Goal: Information Seeking & Learning: Learn about a topic

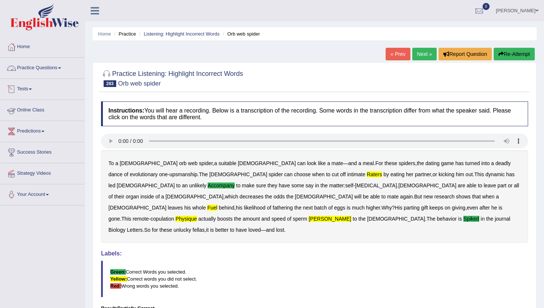
click at [49, 70] on link "Practice Questions" at bounding box center [42, 67] width 84 height 19
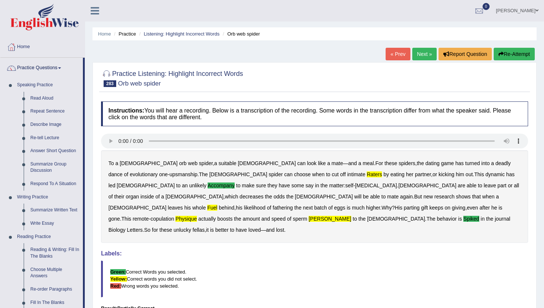
click at [95, 293] on div "Practice Listening: Highlight Incorrect Words 283 Orb web spider Instructions: …" at bounding box center [315, 211] width 444 height 298
click at [26, 46] on link "Home" at bounding box center [42, 46] width 84 height 19
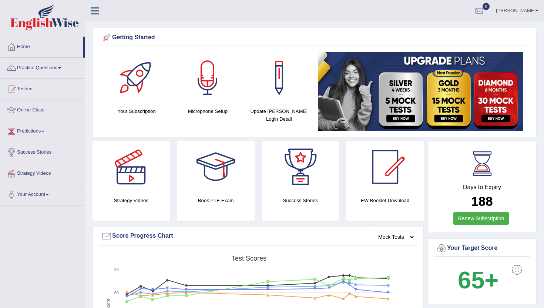
click at [24, 88] on link "Tests" at bounding box center [42, 88] width 84 height 19
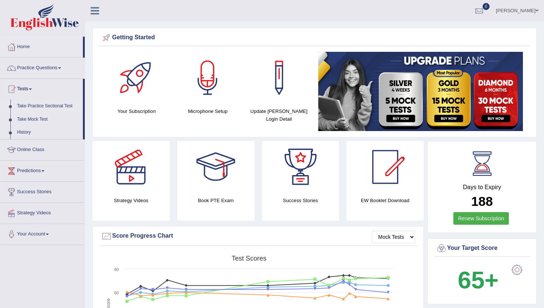
click at [45, 105] on link "Take Practice Sectional Test" at bounding box center [48, 106] width 69 height 13
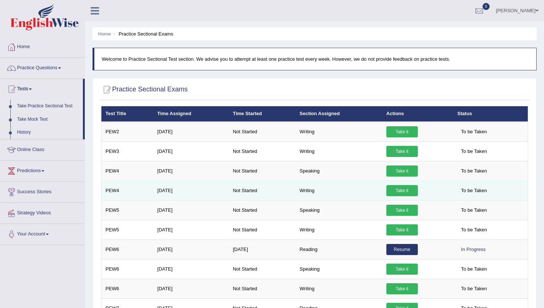
click at [108, 190] on td "PEW4" at bounding box center [127, 191] width 52 height 20
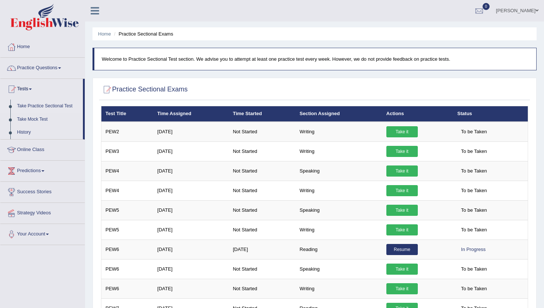
click at [90, 195] on div "Home Practice Sectional Exams Welcome to Practice Sectional Test section. We ad…" at bounding box center [314, 306] width 459 height 612
click at [26, 65] on link "Practice Questions" at bounding box center [42, 67] width 84 height 19
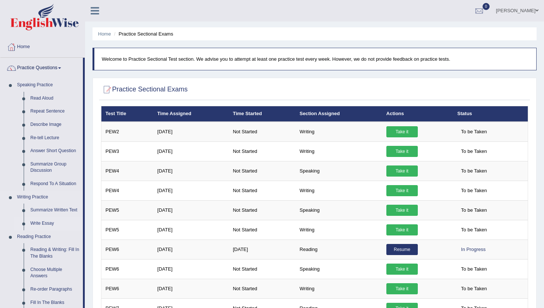
click at [41, 222] on link "Write Essay" at bounding box center [55, 223] width 56 height 13
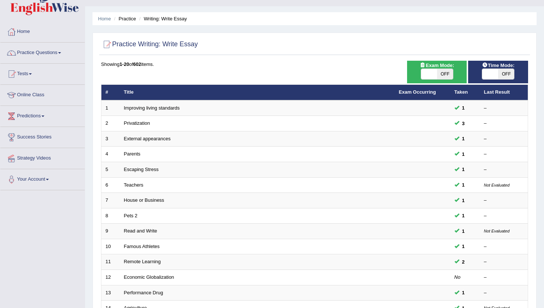
scroll to position [15, 0]
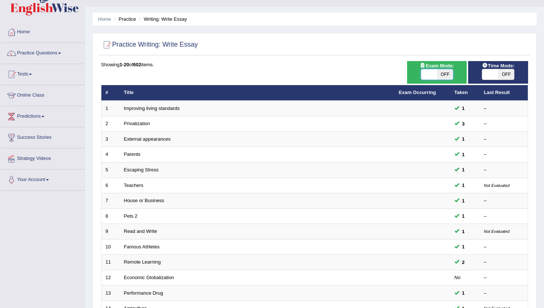
click at [433, 76] on span at bounding box center [429, 74] width 16 height 10
checkbox input "true"
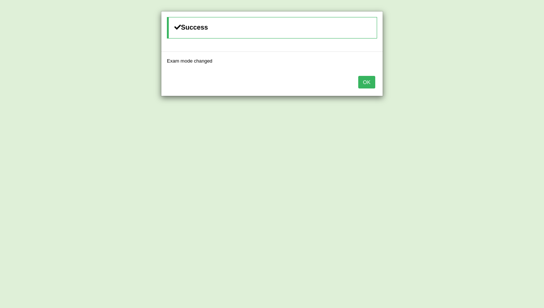
click at [363, 84] on button "OK" at bounding box center [366, 82] width 17 height 13
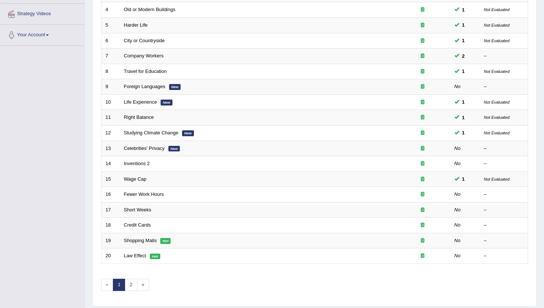
scroll to position [163, 0]
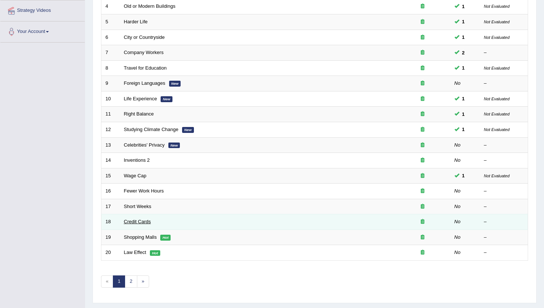
click at [135, 220] on link "Credit Cards" at bounding box center [137, 222] width 27 height 6
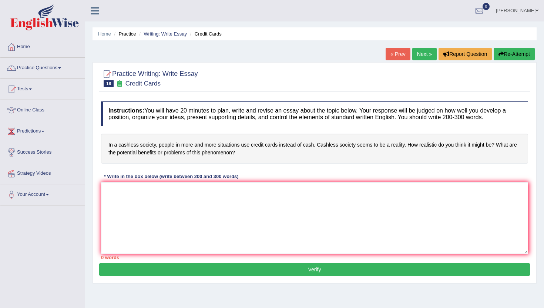
click at [421, 52] on link "Next »" at bounding box center [424, 54] width 24 height 13
